Goal: Check status: Check status

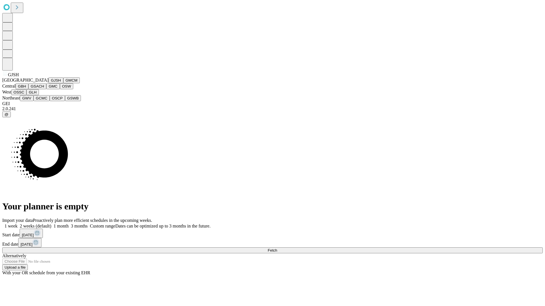
click at [49, 83] on button "GJSH" at bounding box center [56, 80] width 15 height 6
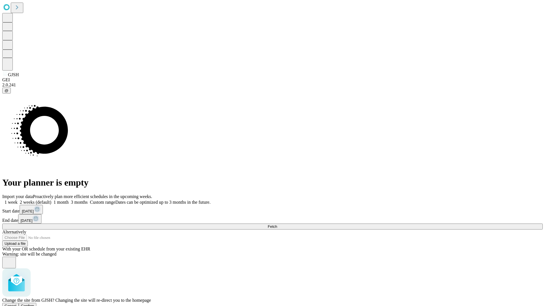
click at [34, 304] on span "Confirm" at bounding box center [27, 306] width 13 height 4
click at [18, 200] on label "1 week" at bounding box center [9, 202] width 15 height 5
click at [277, 225] on span "Fetch" at bounding box center [272, 227] width 9 height 4
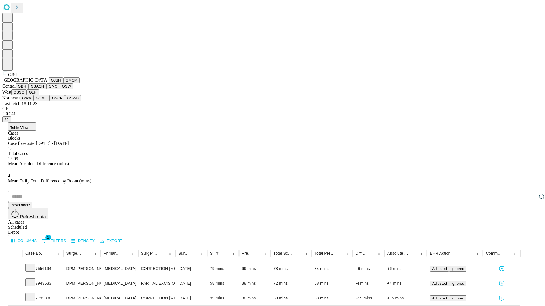
click at [63, 83] on button "GMCM" at bounding box center [71, 80] width 16 height 6
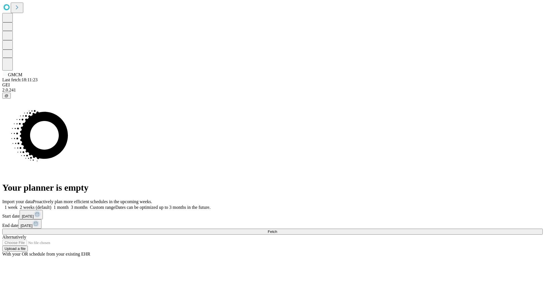
click at [18, 205] on label "1 week" at bounding box center [9, 207] width 15 height 5
click at [277, 230] on span "Fetch" at bounding box center [272, 232] width 9 height 4
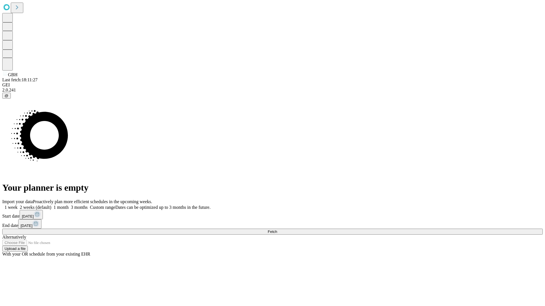
click at [18, 205] on label "1 week" at bounding box center [9, 207] width 15 height 5
click at [277, 230] on span "Fetch" at bounding box center [272, 232] width 9 height 4
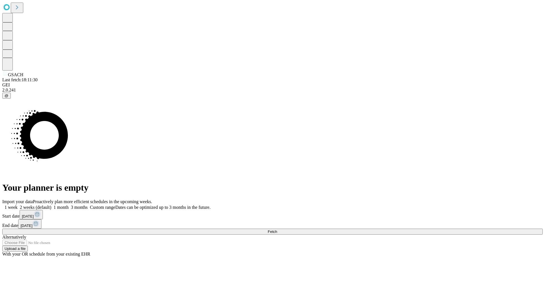
click at [277, 230] on span "Fetch" at bounding box center [272, 232] width 9 height 4
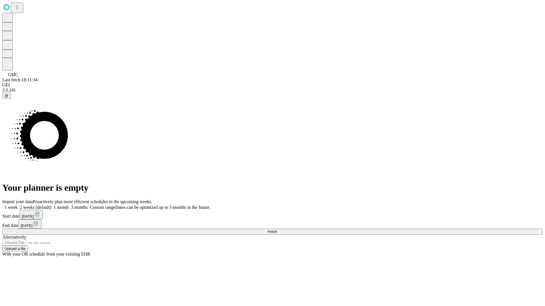
click at [18, 205] on label "1 week" at bounding box center [9, 207] width 15 height 5
click at [277, 230] on span "Fetch" at bounding box center [272, 232] width 9 height 4
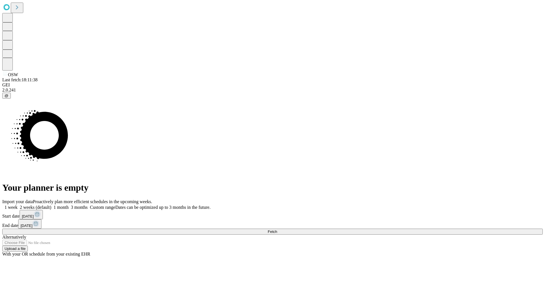
click at [18, 205] on label "1 week" at bounding box center [9, 207] width 15 height 5
click at [277, 230] on span "Fetch" at bounding box center [272, 232] width 9 height 4
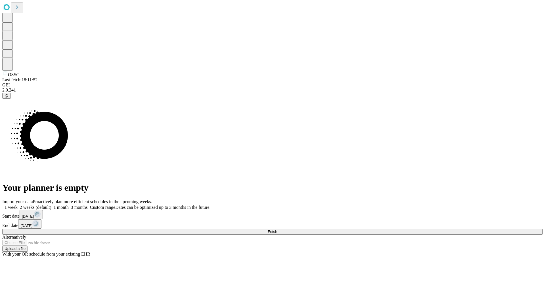
click at [18, 205] on label "1 week" at bounding box center [9, 207] width 15 height 5
click at [277, 230] on span "Fetch" at bounding box center [272, 232] width 9 height 4
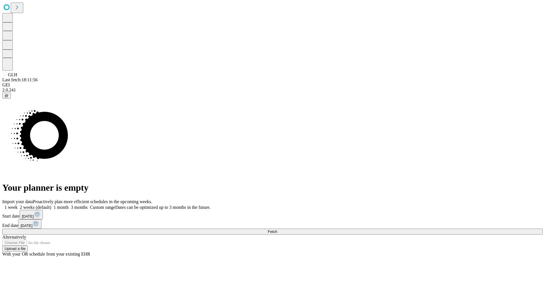
click at [18, 205] on label "1 week" at bounding box center [9, 207] width 15 height 5
click at [277, 230] on span "Fetch" at bounding box center [272, 232] width 9 height 4
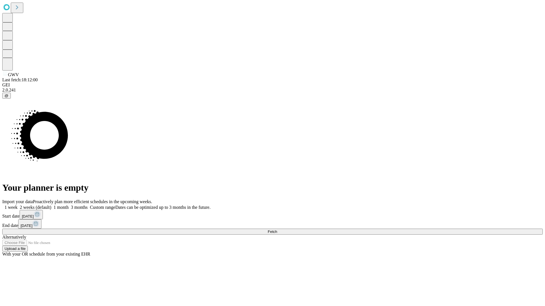
click at [18, 205] on label "1 week" at bounding box center [9, 207] width 15 height 5
click at [277, 230] on span "Fetch" at bounding box center [272, 232] width 9 height 4
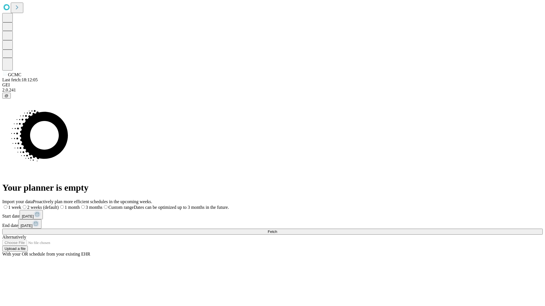
click at [21, 205] on label "1 week" at bounding box center [11, 207] width 19 height 5
click at [277, 230] on span "Fetch" at bounding box center [272, 232] width 9 height 4
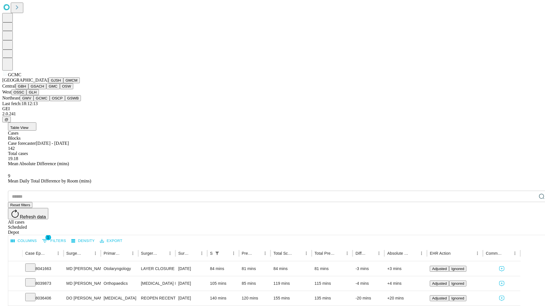
click at [50, 101] on button "OSCP" at bounding box center [57, 98] width 15 height 6
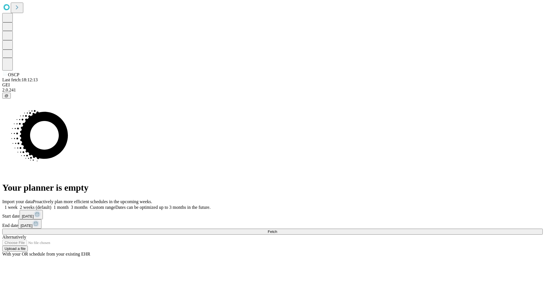
click at [18, 205] on label "1 week" at bounding box center [9, 207] width 15 height 5
click at [277, 230] on span "Fetch" at bounding box center [272, 232] width 9 height 4
